Goal: Navigation & Orientation: Find specific page/section

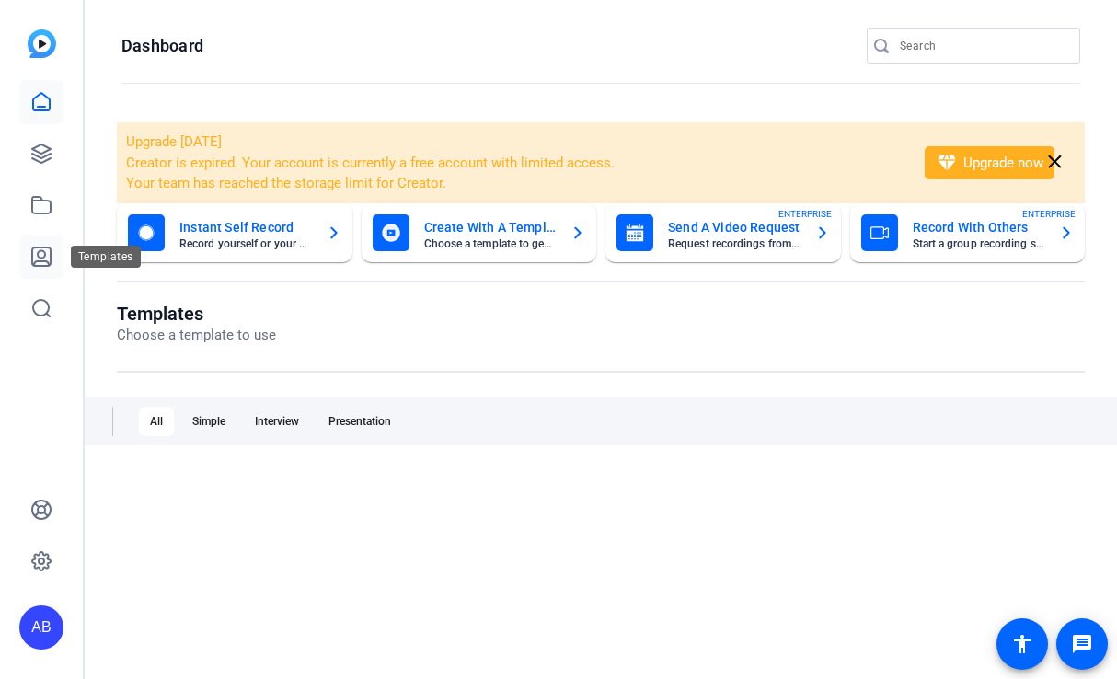
click at [43, 261] on icon at bounding box center [41, 256] width 18 height 18
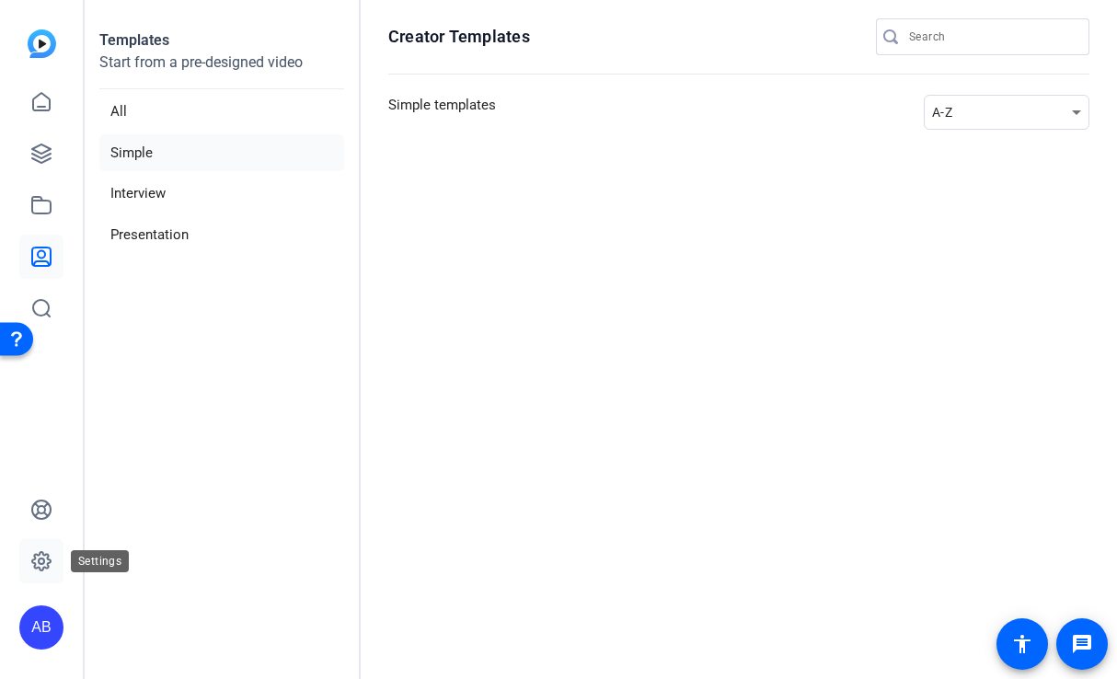
click at [38, 570] on icon at bounding box center [41, 561] width 22 height 22
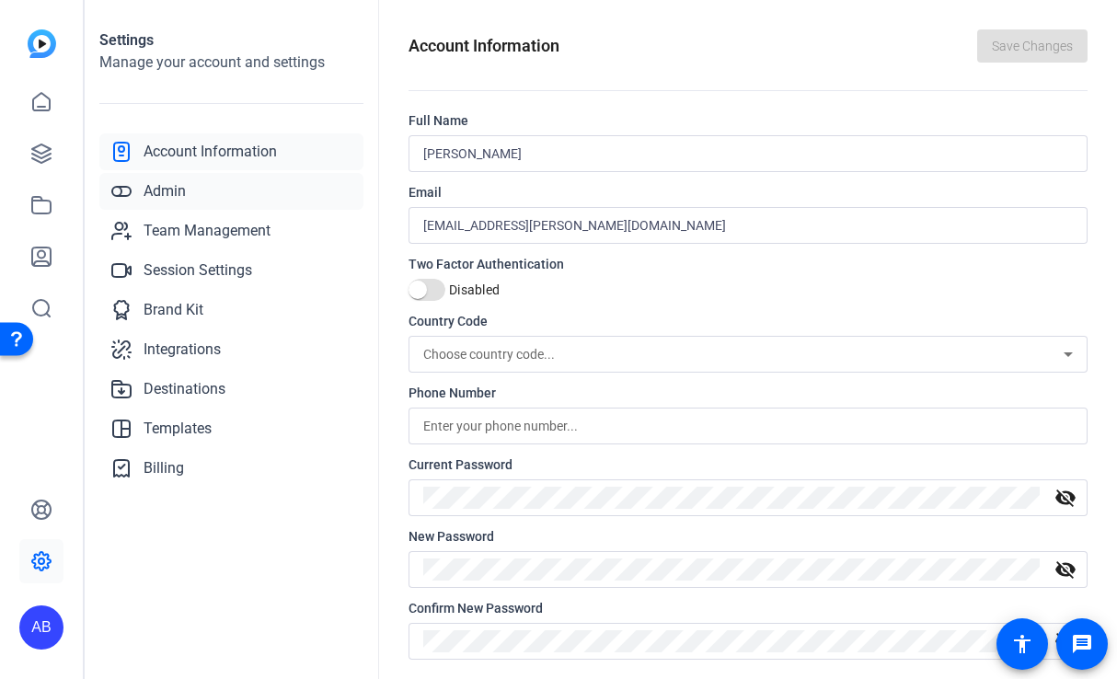
click at [175, 194] on span "Admin" at bounding box center [164, 191] width 42 height 22
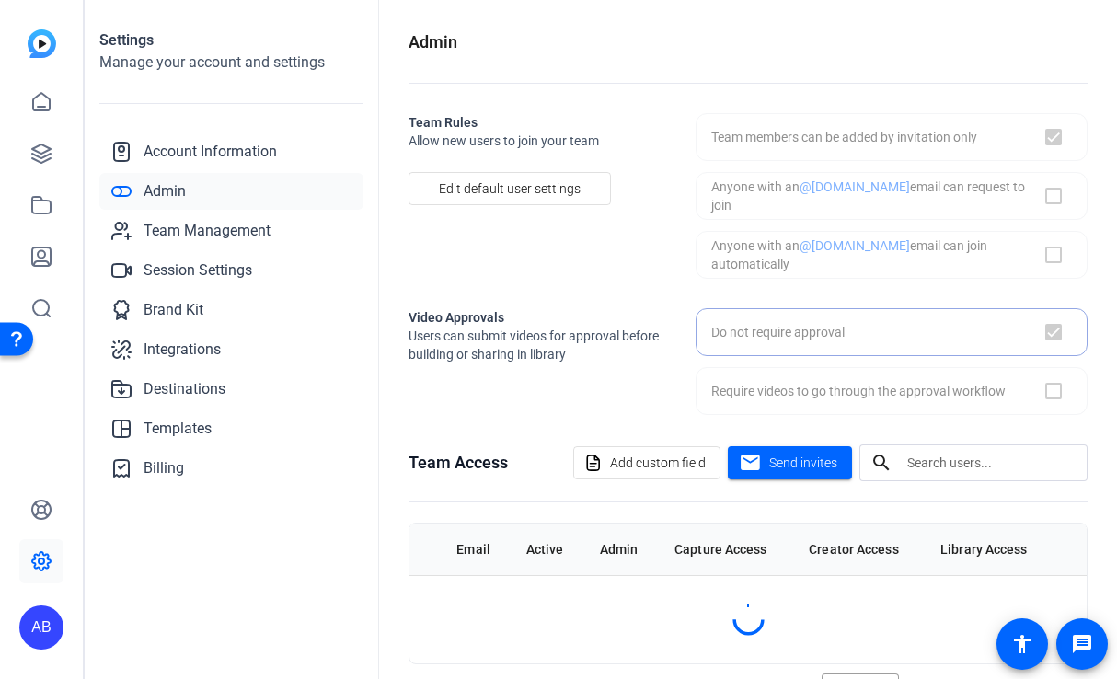
checkbox input "true"
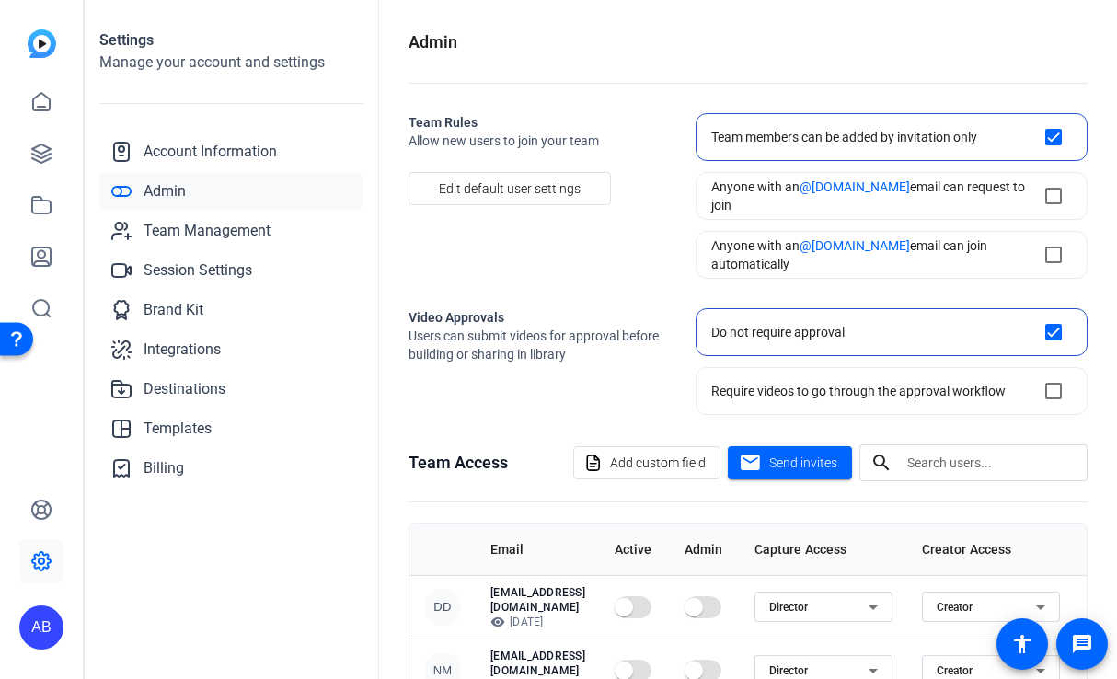
scroll to position [258, 0]
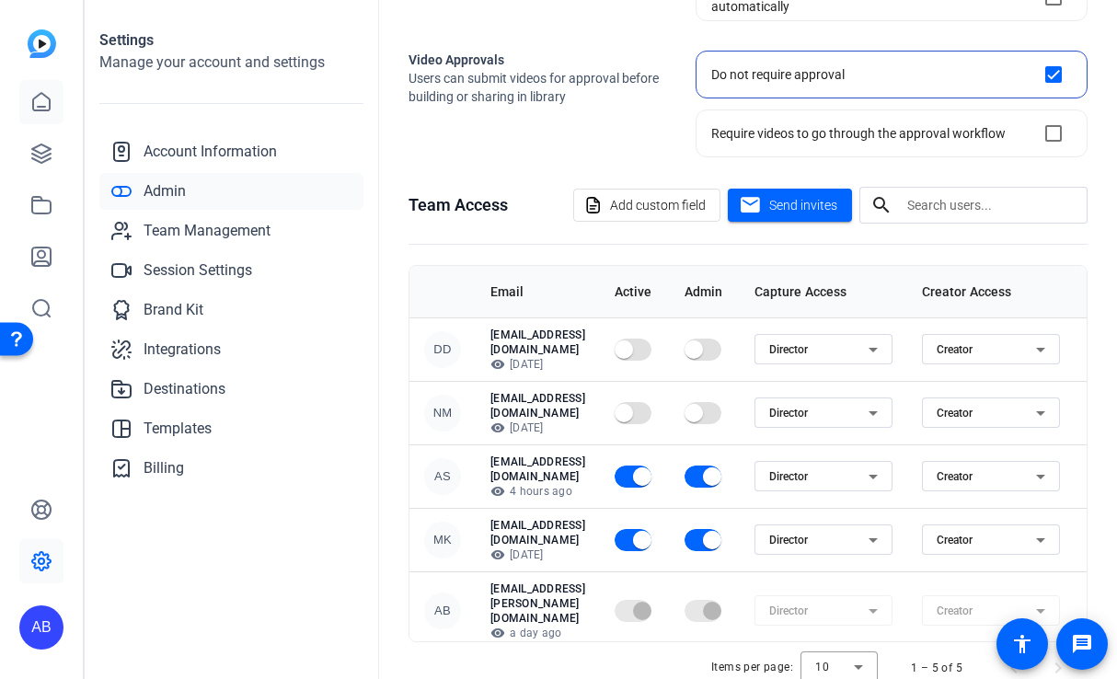
click at [45, 88] on link at bounding box center [41, 102] width 44 height 44
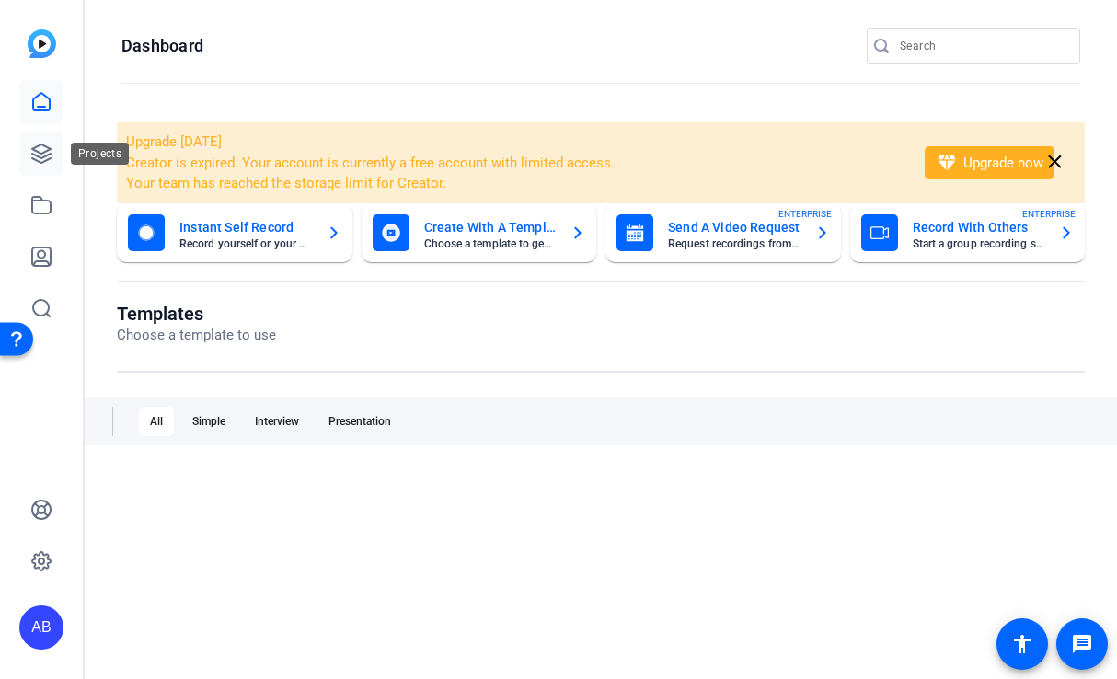
click at [33, 149] on icon at bounding box center [41, 153] width 18 height 18
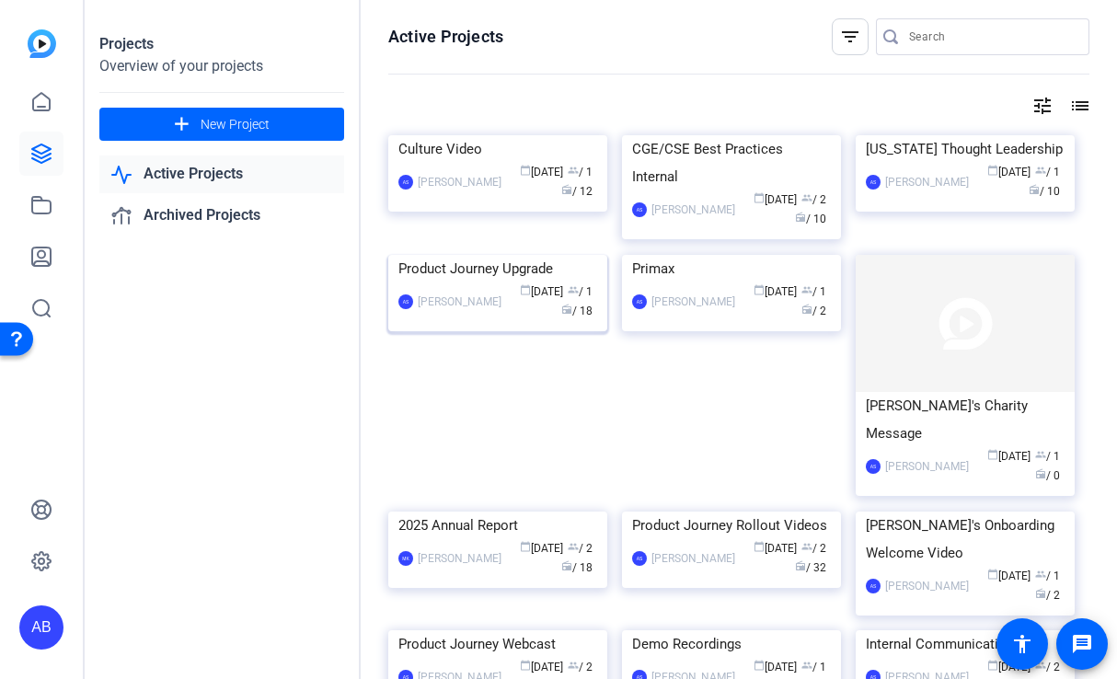
click at [450, 255] on img at bounding box center [497, 255] width 219 height 0
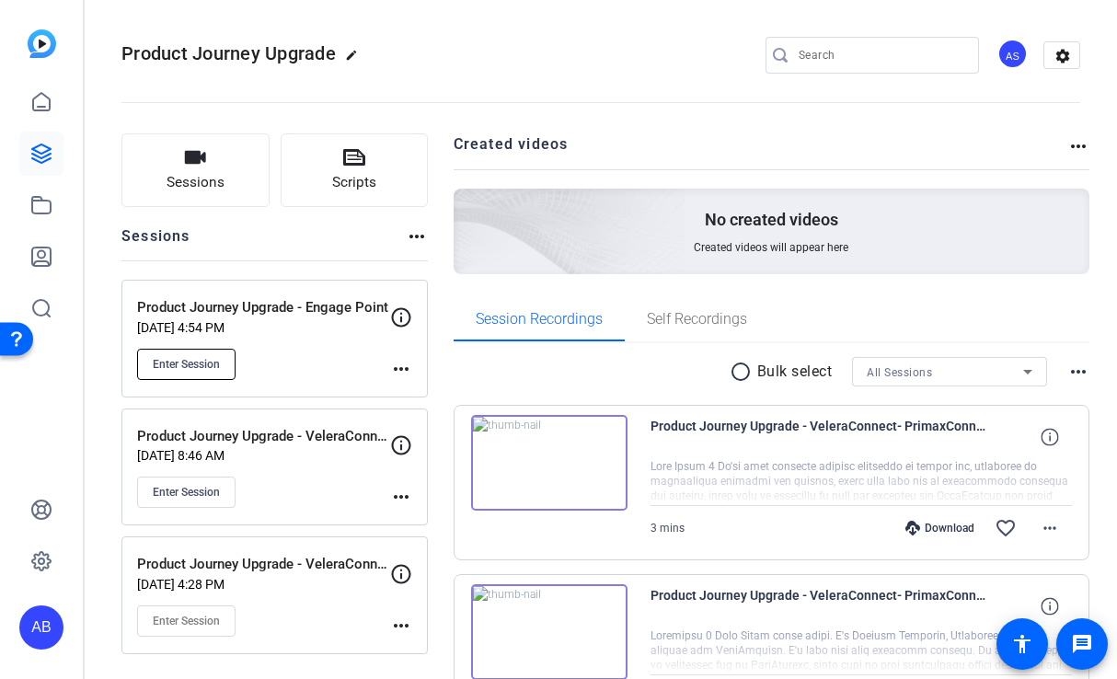
click at [168, 372] on button "Enter Session" at bounding box center [186, 364] width 98 height 31
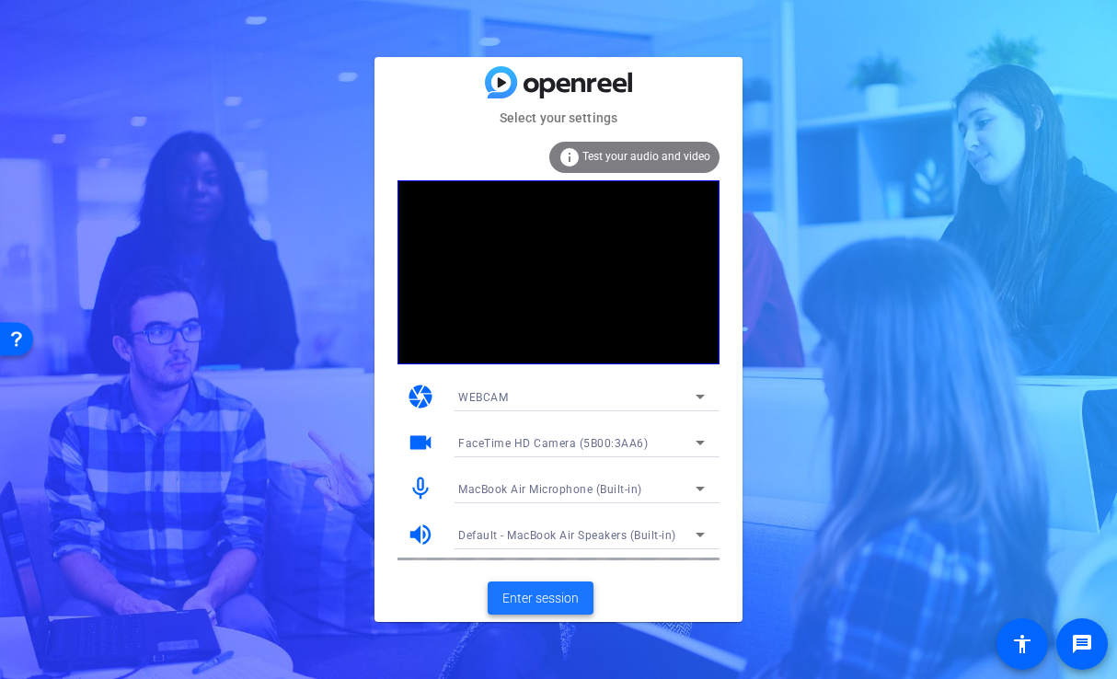
click at [526, 591] on span "Enter session" at bounding box center [540, 598] width 76 height 19
